Goal: Transaction & Acquisition: Purchase product/service

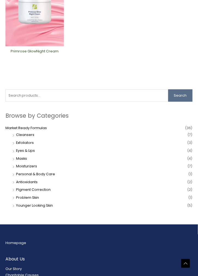
scroll to position [113, 0]
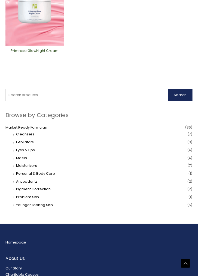
click at [187, 97] on button "Search" at bounding box center [181, 95] width 24 height 13
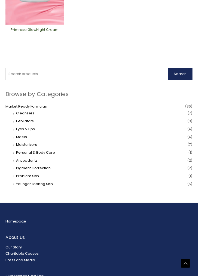
scroll to position [137, 0]
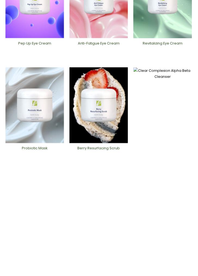
scroll to position [80, 0]
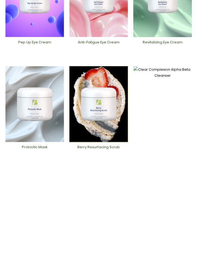
click at [108, 122] on img at bounding box center [99, 104] width 59 height 76
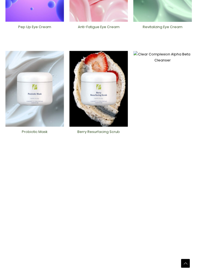
scroll to position [116, 0]
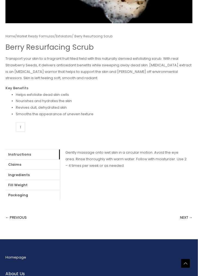
scroll to position [270, 0]
